Goal: Complete application form

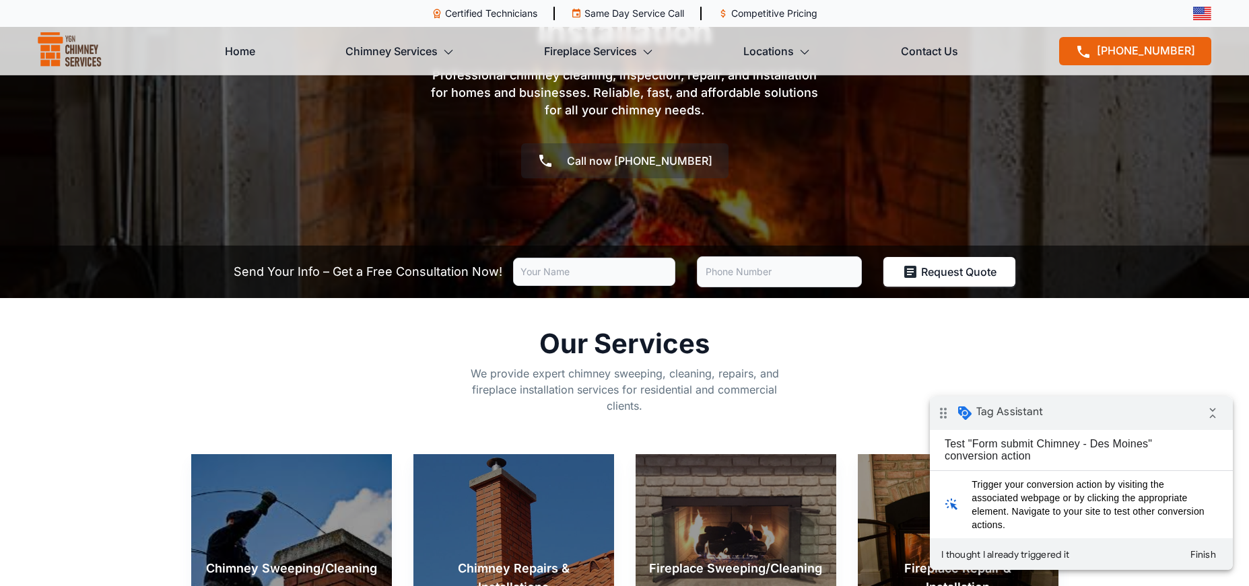
click at [587, 278] on input "text" at bounding box center [594, 272] width 162 height 28
type input "test"
click at [746, 273] on input "tel" at bounding box center [779, 271] width 165 height 31
type input "test"
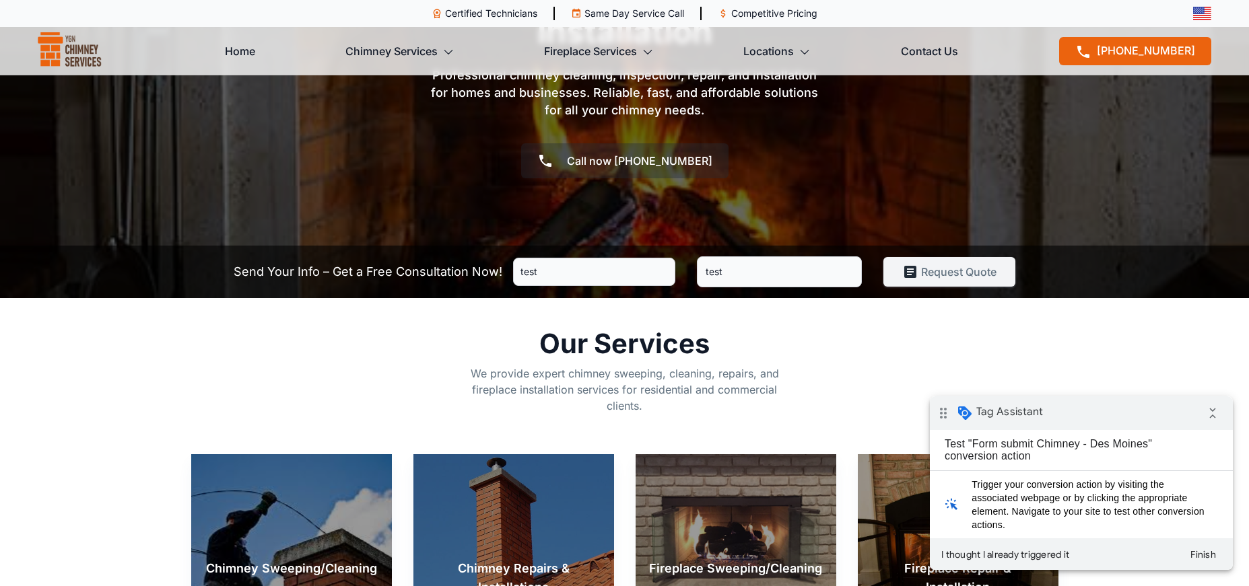
click at [905, 272] on button "Request Quote" at bounding box center [949, 272] width 132 height 30
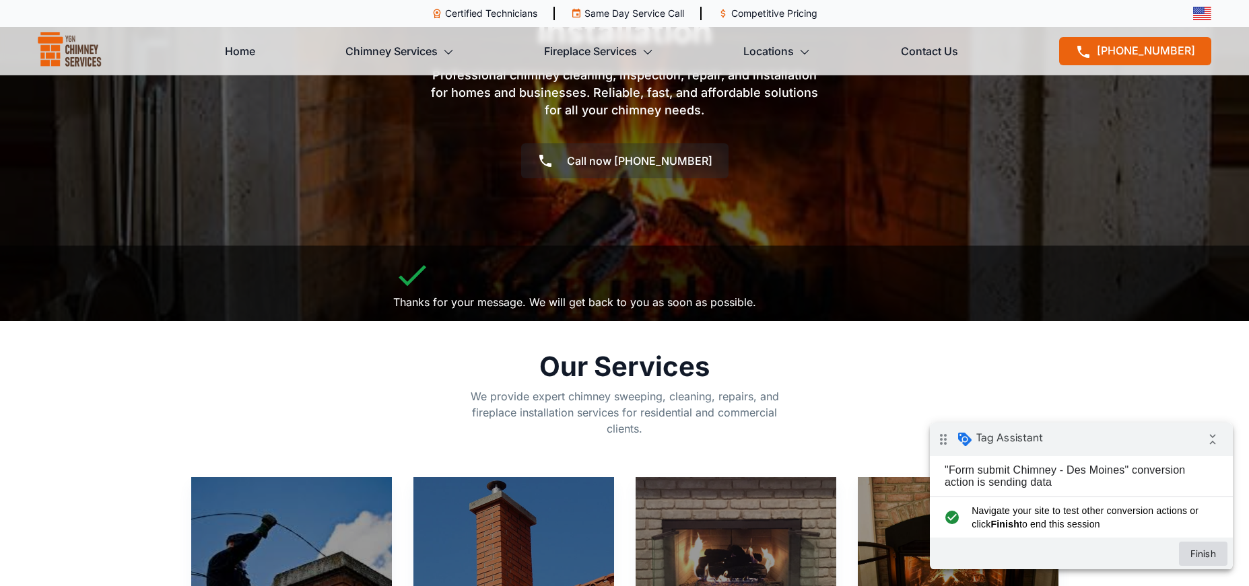
click at [1201, 558] on button "Finish" at bounding box center [1203, 554] width 48 height 24
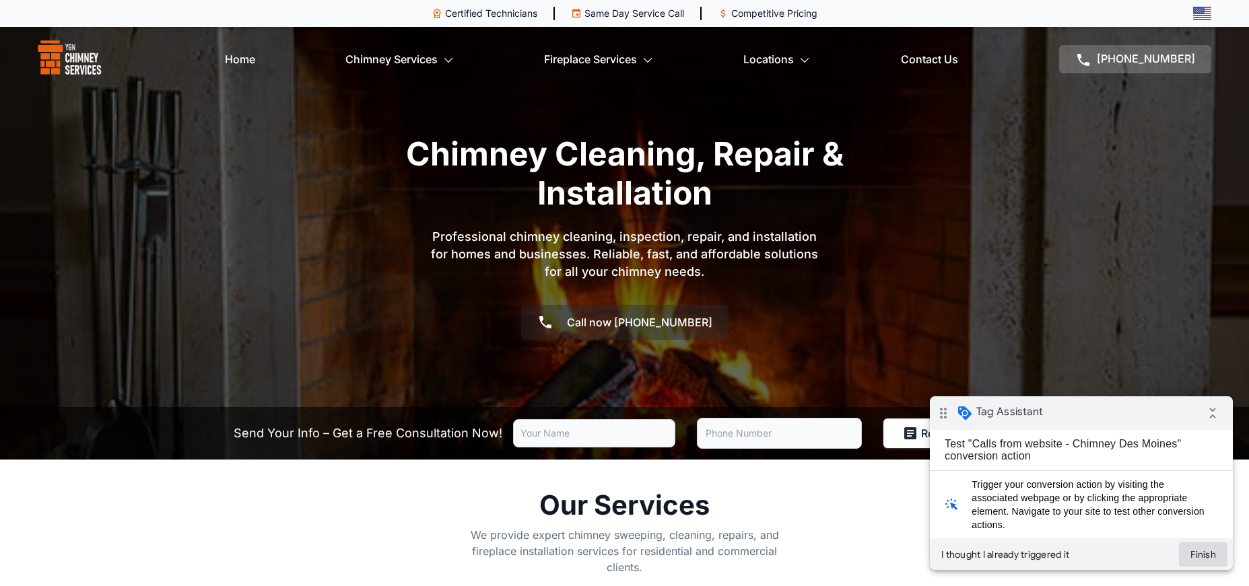
click at [1205, 555] on button "Finish" at bounding box center [1203, 555] width 48 height 24
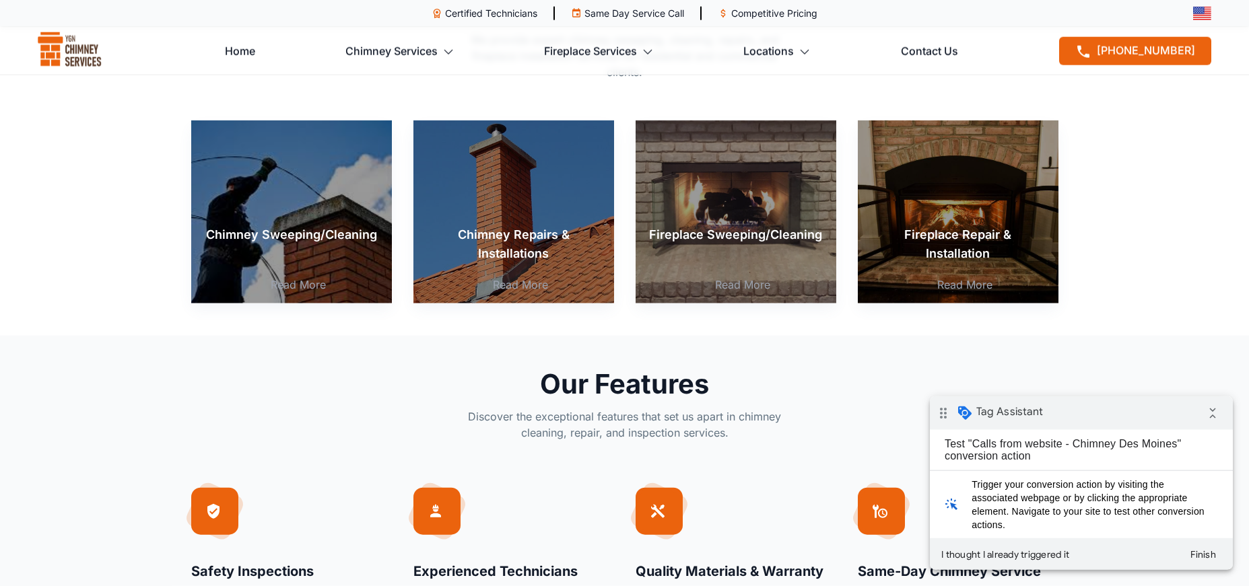
scroll to position [355, 0]
